Goal: Information Seeking & Learning: Learn about a topic

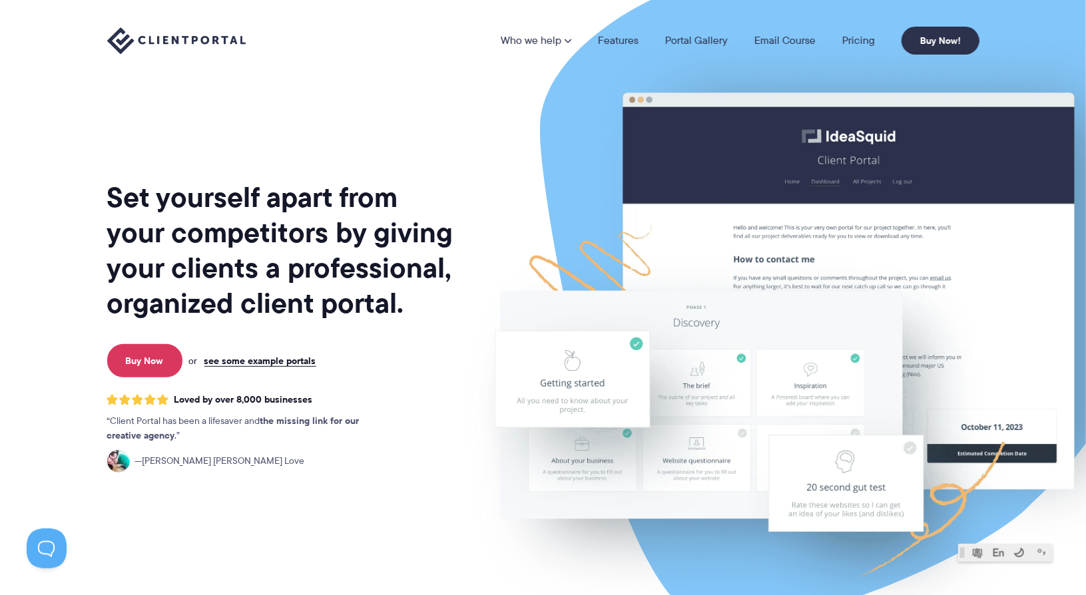
click at [436, 437] on div "Loved by over 8,000 businesses Client Portal has been a lifesaver and the missi…" at bounding box center [281, 433] width 349 height 79
click at [856, 43] on link "Pricing" at bounding box center [859, 40] width 33 height 11
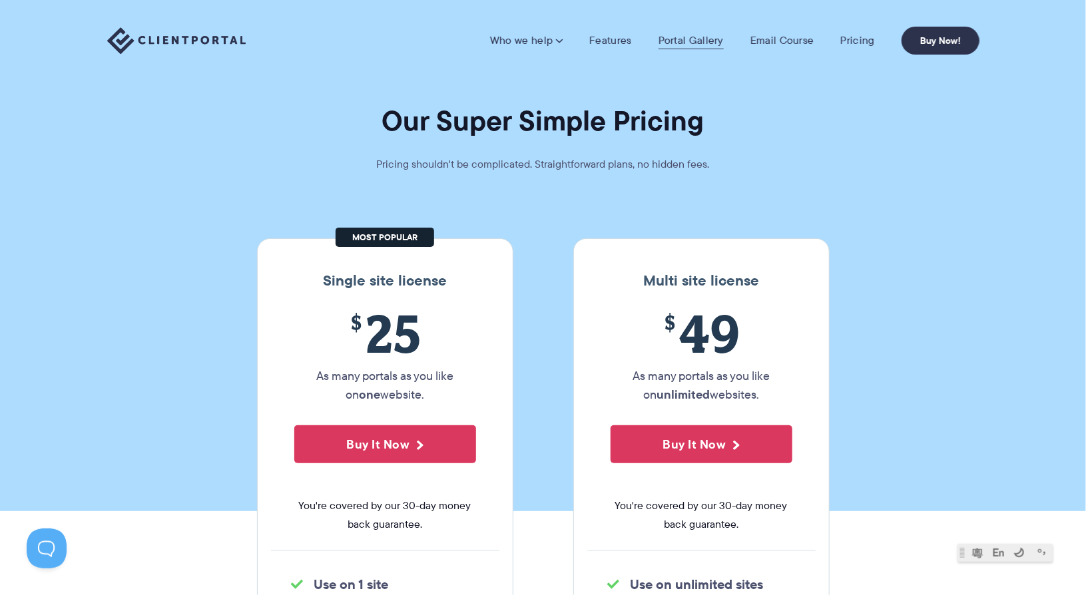
click at [713, 41] on link "Portal Gallery" at bounding box center [691, 40] width 65 height 13
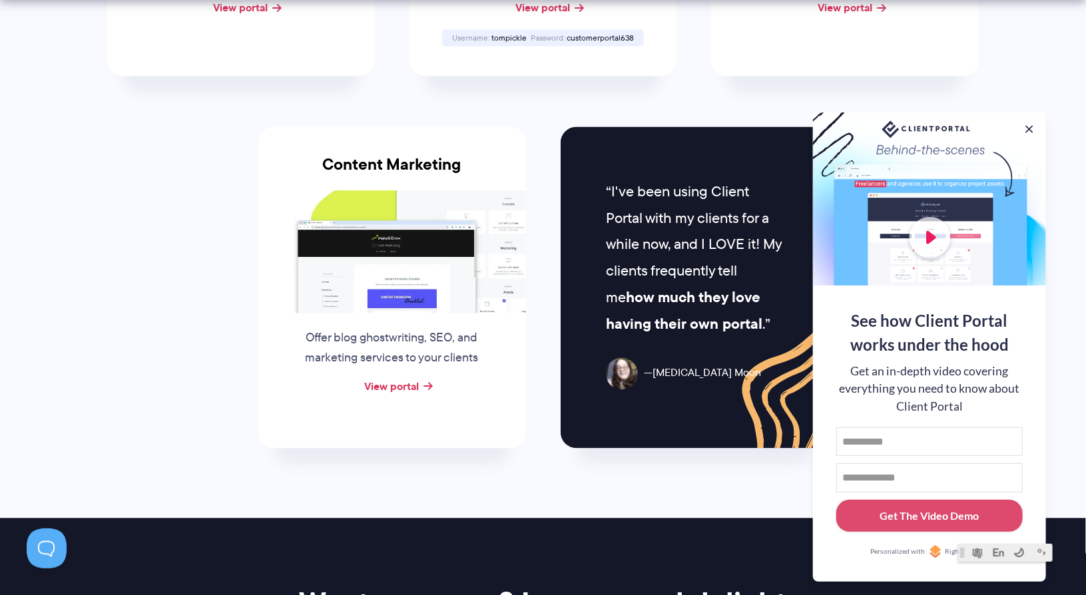
scroll to position [1399, 0]
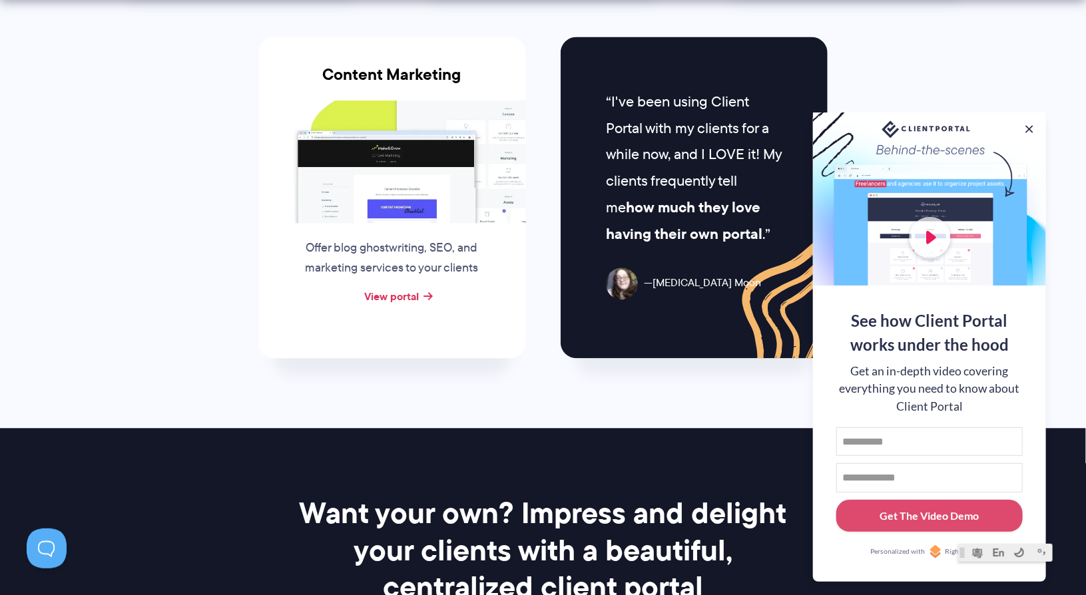
drag, startPoint x: 1034, startPoint y: 125, endPoint x: 1018, endPoint y: 137, distance: 20.1
click at [1034, 125] on button at bounding box center [1029, 129] width 13 height 13
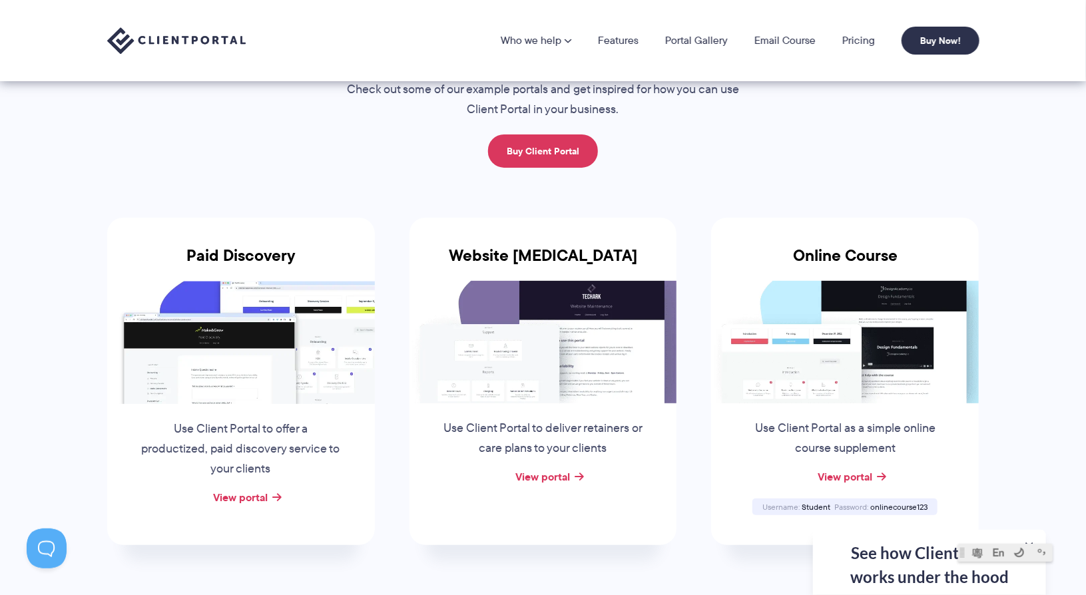
scroll to position [83, 0]
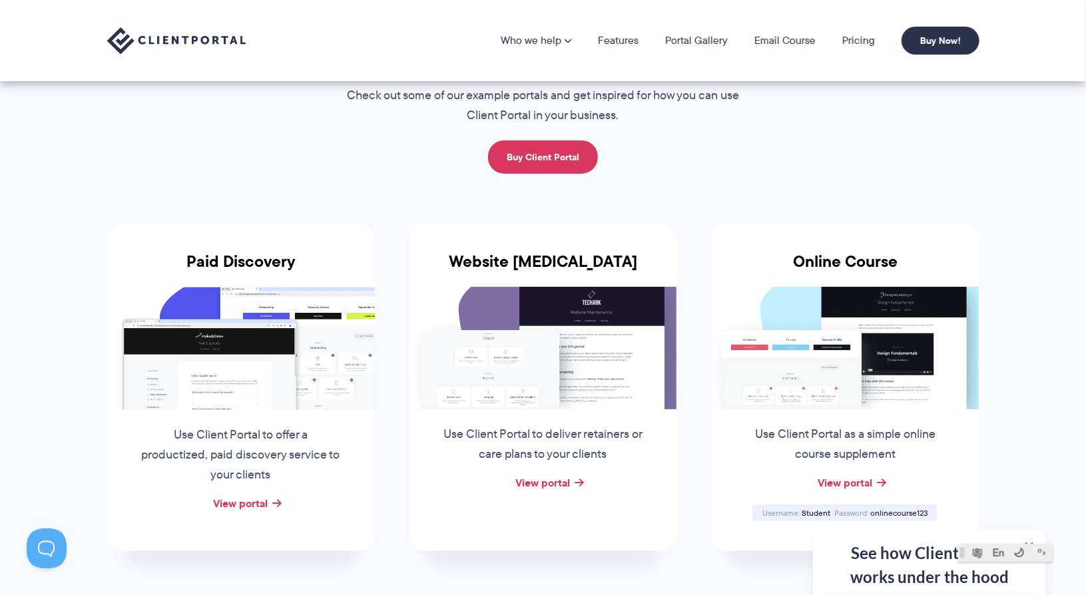
click at [515, 360] on img at bounding box center [544, 348] width 268 height 123
click at [549, 478] on link "View portal" at bounding box center [543, 483] width 55 height 16
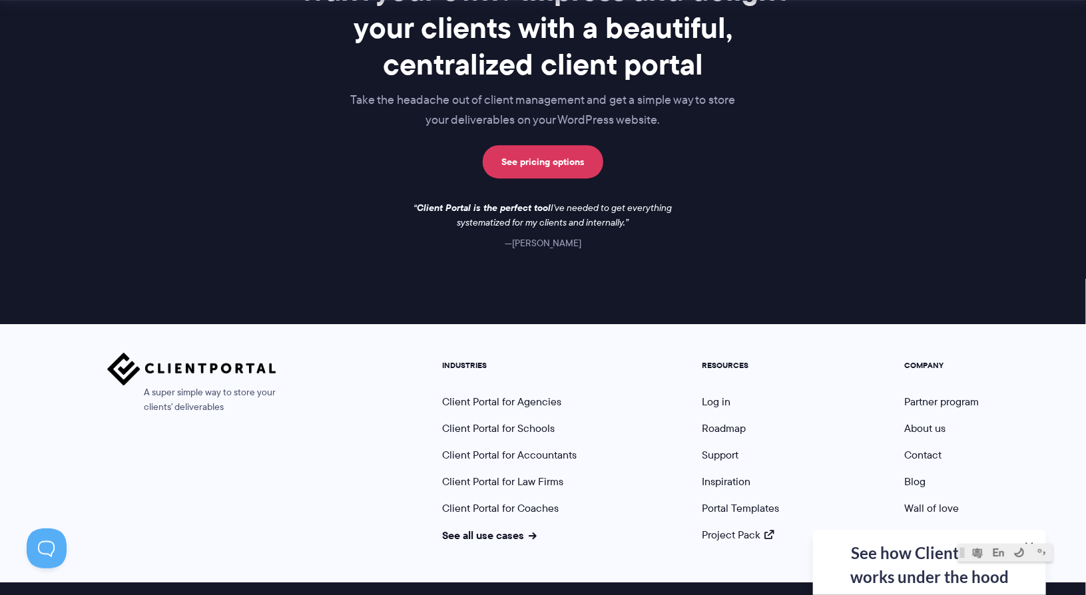
scroll to position [1948, 0]
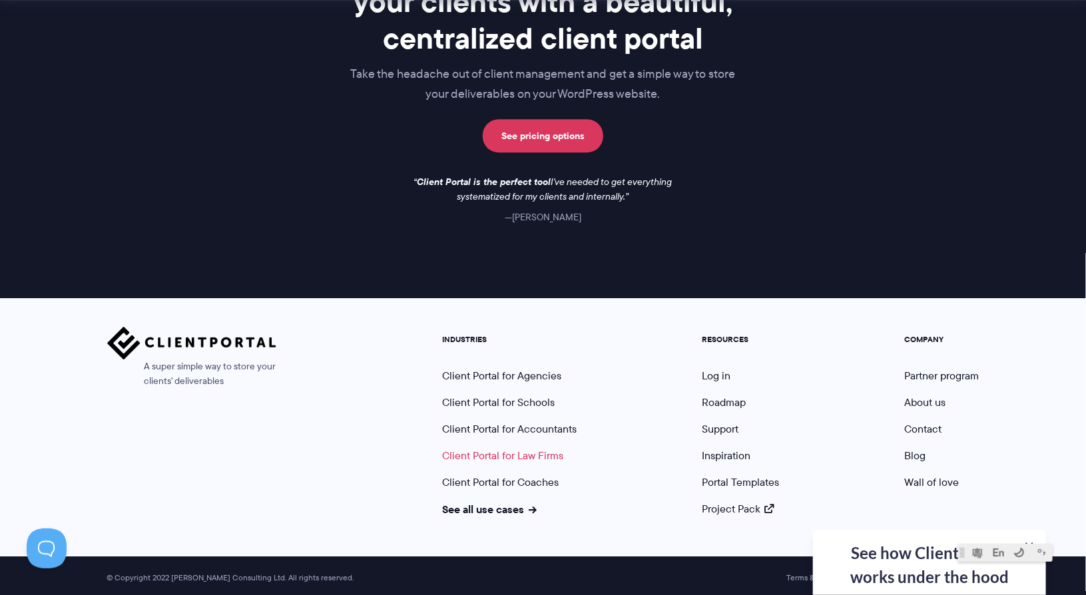
click at [474, 454] on link "Client Portal for Law Firms" at bounding box center [503, 455] width 121 height 15
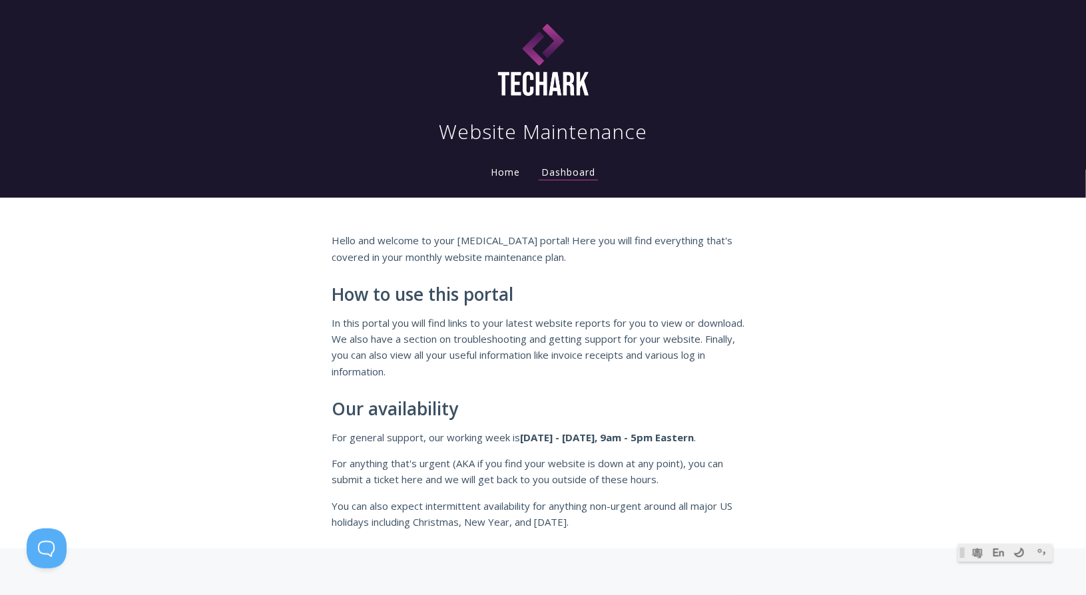
click at [507, 175] on link "Home" at bounding box center [505, 172] width 35 height 13
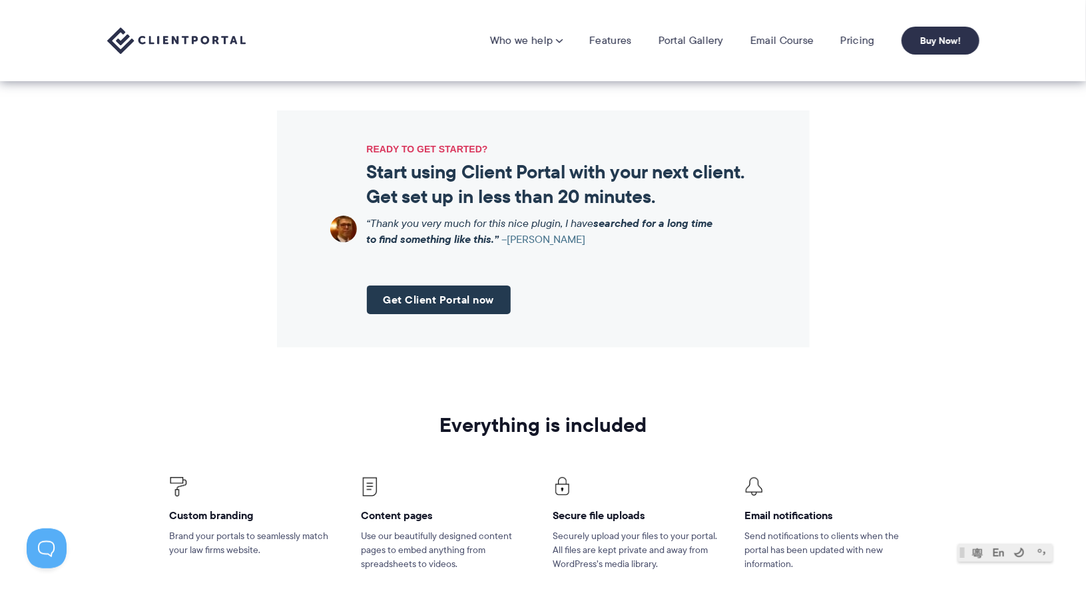
scroll to position [1332, 0]
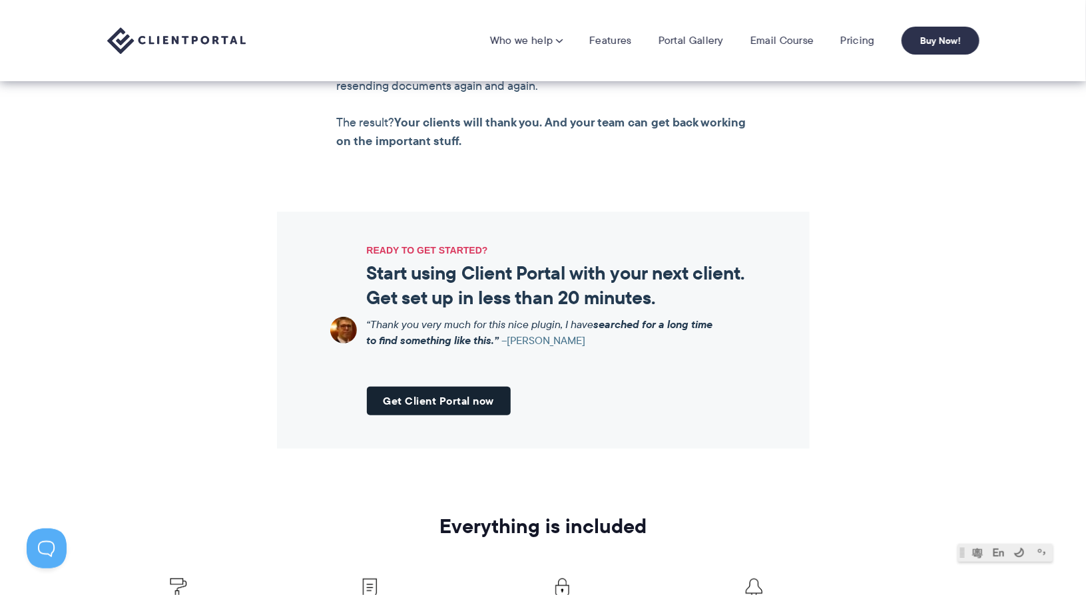
click at [400, 404] on link "Get Client Portal now" at bounding box center [439, 401] width 145 height 29
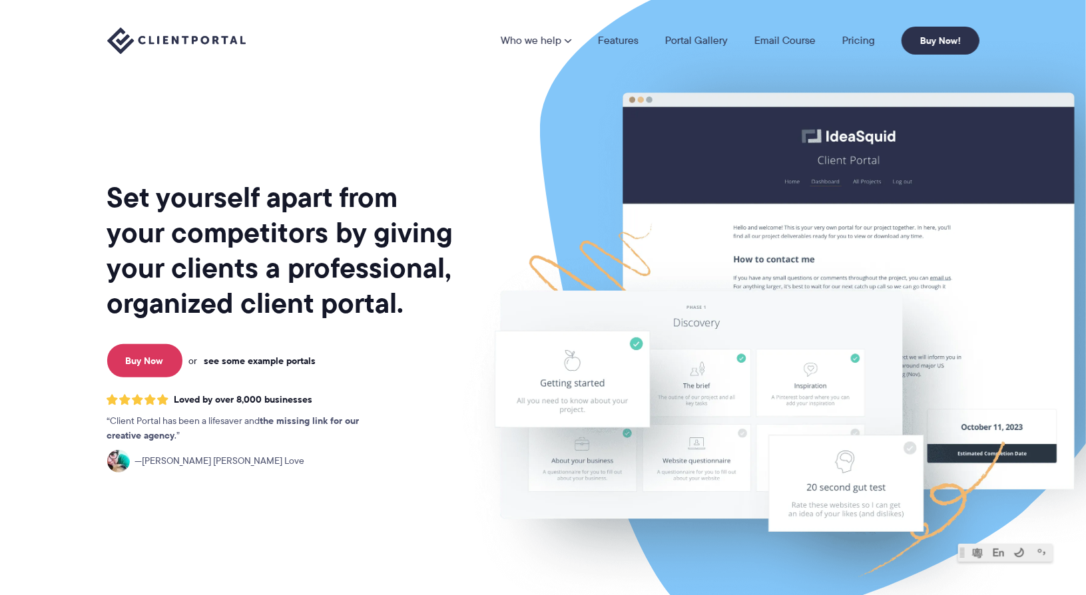
click at [281, 361] on link "see some example portals" at bounding box center [260, 361] width 112 height 12
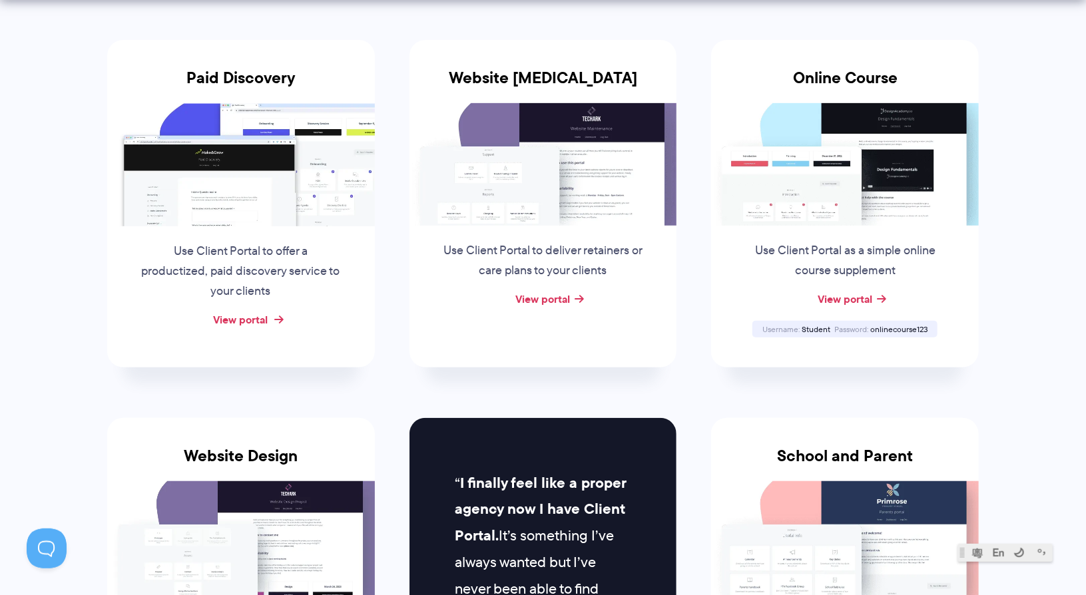
click at [240, 319] on link "View portal" at bounding box center [241, 320] width 55 height 16
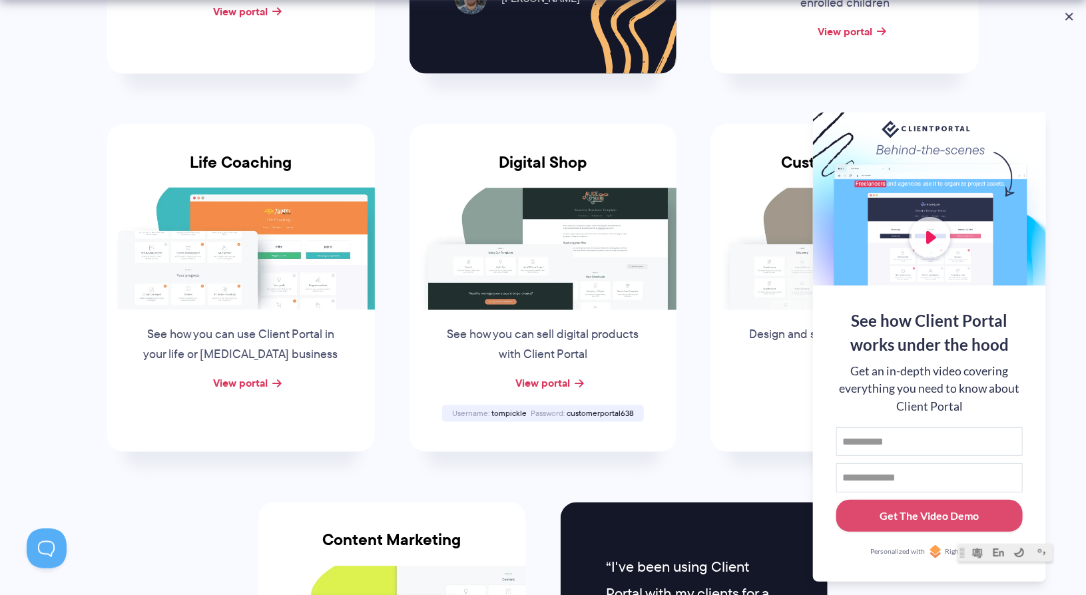
scroll to position [1399, 0]
